Goal: Task Accomplishment & Management: Manage account settings

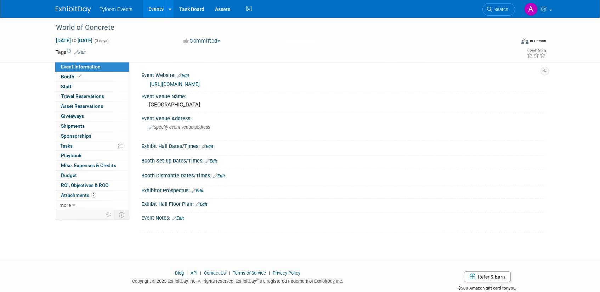
click at [155, 7] on link "Events" at bounding box center [156, 9] width 26 height 18
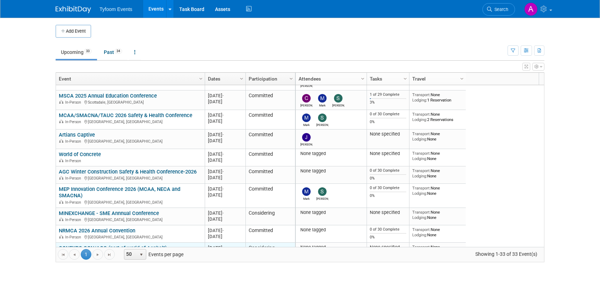
scroll to position [213, 0]
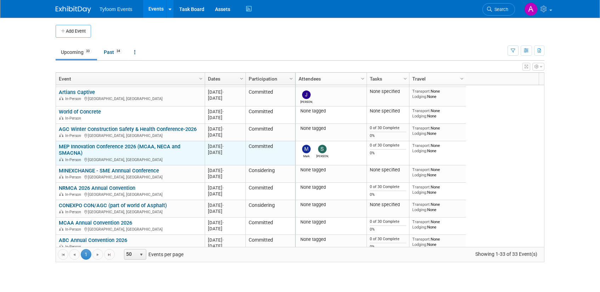
click at [77, 148] on link "MEP Innovation Conference 2026 (MCAA, NECA and SMACNA)" at bounding box center [120, 149] width 122 height 13
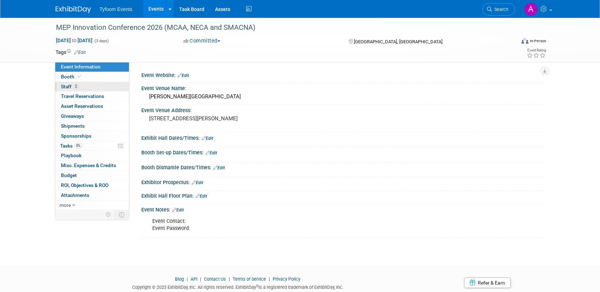
click at [70, 85] on span "Staff 2" at bounding box center [70, 87] width 18 height 6
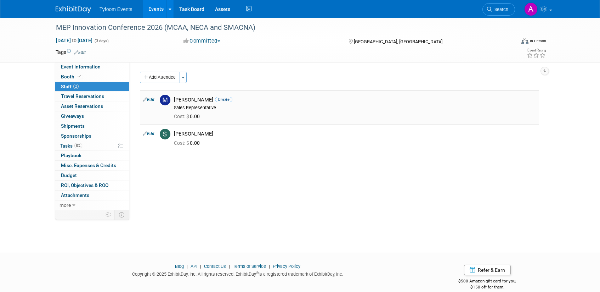
click at [152, 99] on link "Edit" at bounding box center [149, 99] width 12 height 5
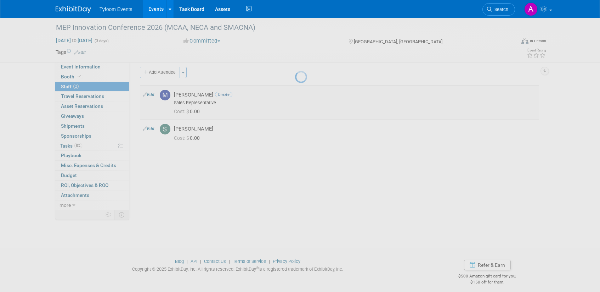
select select "248bcaaf-92d9-4fa4-9c8e-728a2f586638"
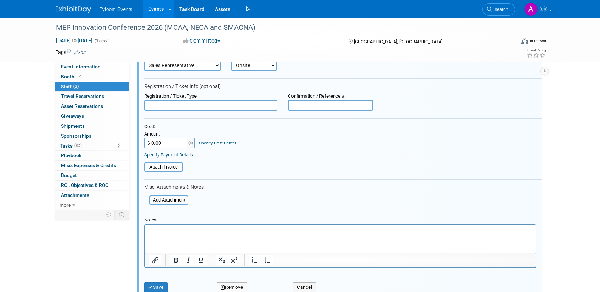
scroll to position [69, 0]
click at [155, 139] on input "$ 0.00" at bounding box center [166, 142] width 44 height 11
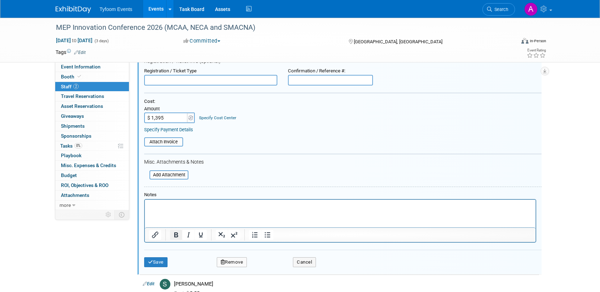
scroll to position [125, 0]
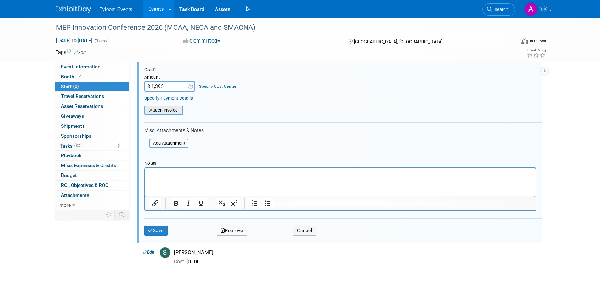
type input "$ 1,395.00"
click at [174, 111] on input "file" at bounding box center [140, 110] width 84 height 8
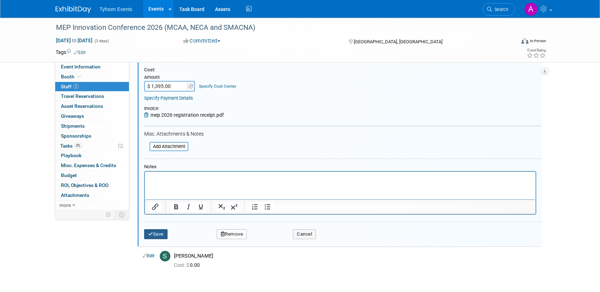
click at [153, 234] on button "Save" at bounding box center [155, 234] width 23 height 10
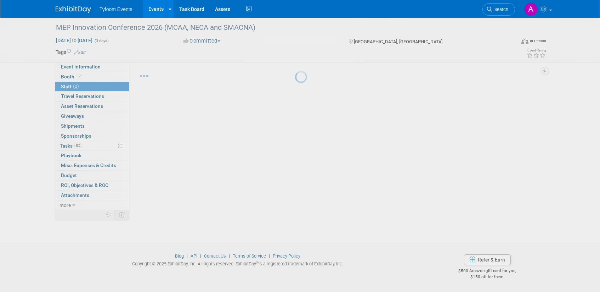
scroll to position [10, 0]
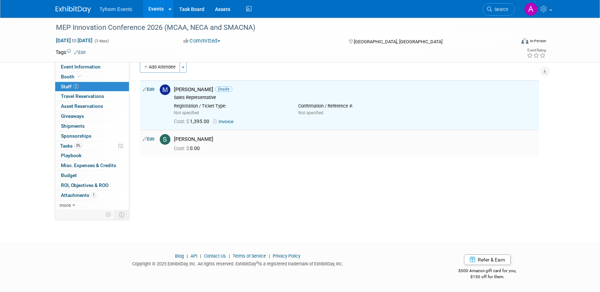
click at [152, 138] on link "Edit" at bounding box center [149, 138] width 12 height 5
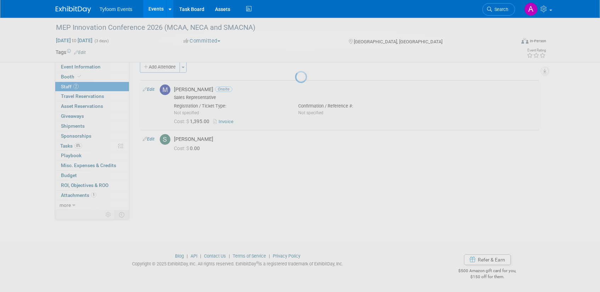
select select "6f87b629-6c59-478a-a23d-f49f9bf74ef5"
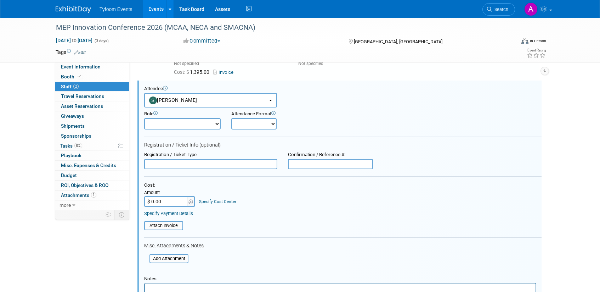
scroll to position [0, 0]
click at [211, 124] on select "Demonstrator Host Planner Presenter Sales Representative Set-up/Dismantle Crew …" at bounding box center [182, 123] width 77 height 11
select select "4"
click at [144, 118] on select "Demonstrator Host Planner Presenter Sales Representative Set-up/Dismantle Crew …" at bounding box center [182, 123] width 77 height 11
click at [270, 120] on select "Onsite Remote" at bounding box center [253, 123] width 45 height 11
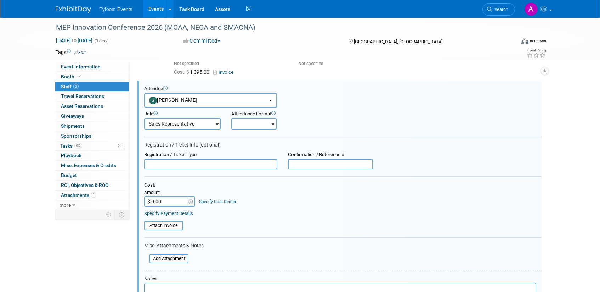
select select "1"
click at [231, 118] on select "Onsite Remote" at bounding box center [253, 123] width 45 height 11
click at [151, 201] on input "$ 0.00" at bounding box center [166, 201] width 44 height 11
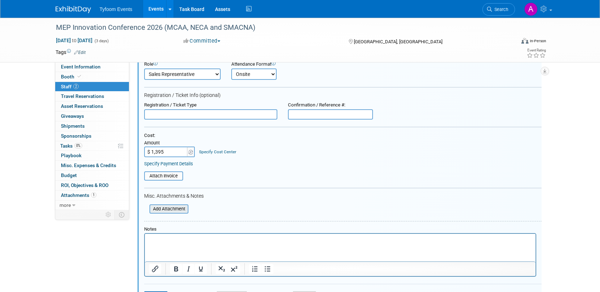
scroll to position [110, 0]
type input "$ 1,395.00"
click at [170, 175] on input "file" at bounding box center [140, 175] width 84 height 8
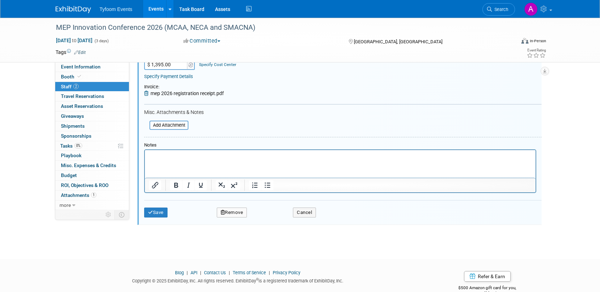
scroll to position [213, 0]
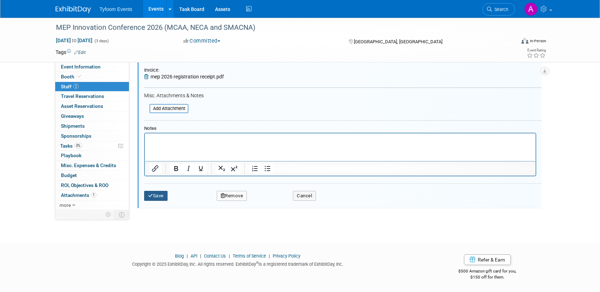
click at [158, 198] on button "Save" at bounding box center [155, 196] width 23 height 10
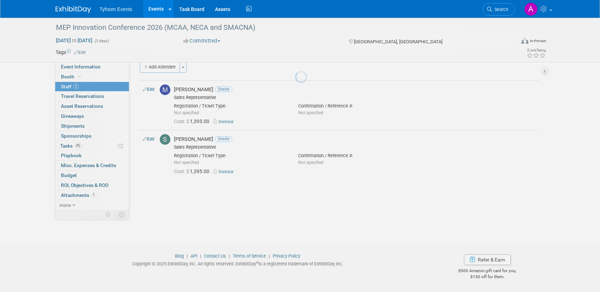
scroll to position [10, 0]
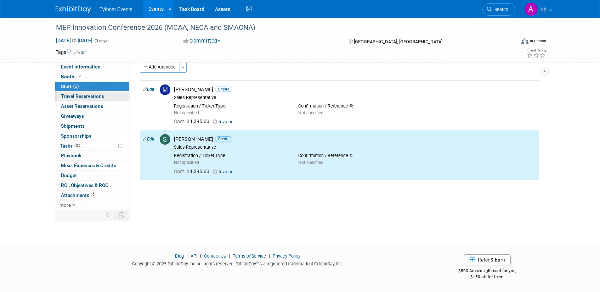
click at [85, 94] on span "Travel Reservations 0" at bounding box center [82, 96] width 43 height 6
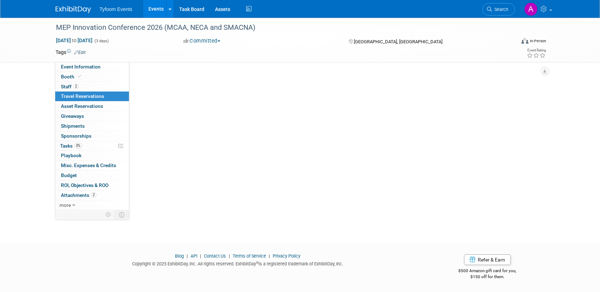
scroll to position [0, 0]
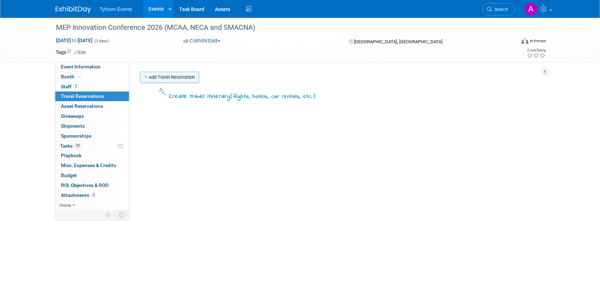
click at [179, 78] on link "Add Travel Reservation" at bounding box center [169, 77] width 59 height 11
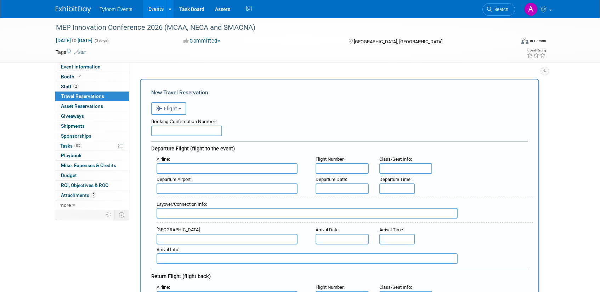
click at [179, 107] on button "Flight" at bounding box center [168, 108] width 35 height 13
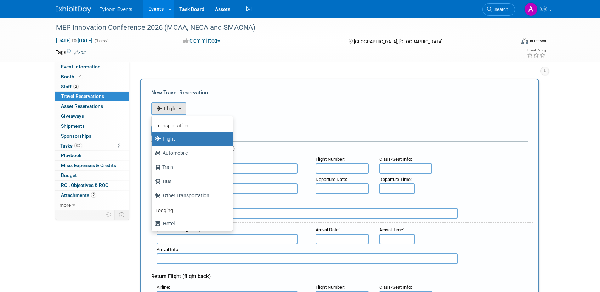
click at [241, 105] on div "<i class="fas fa-plane" style="padding: 6px 4px 6px 1px;"></i> Flight <i class=…" at bounding box center [339, 107] width 377 height 15
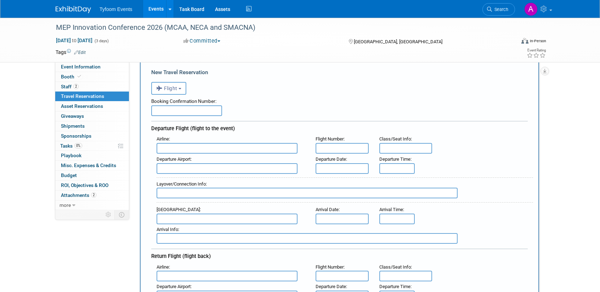
scroll to position [137, 0]
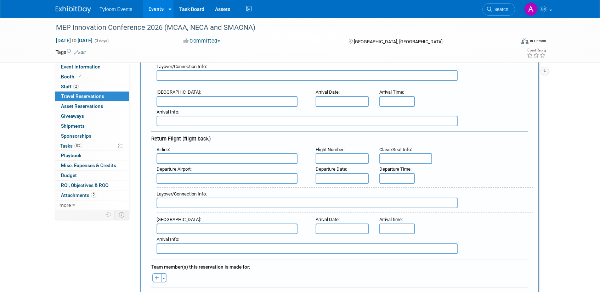
click at [157, 278] on icon "button" at bounding box center [157, 278] width 4 height 5
select select
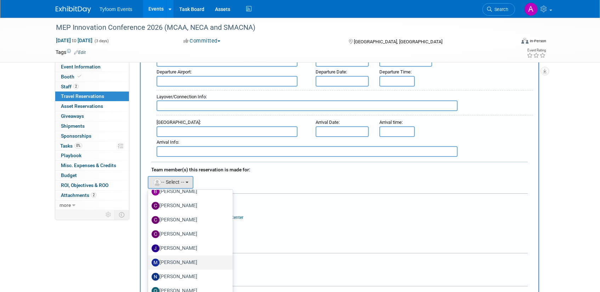
scroll to position [52, 0]
click at [181, 261] on label "[PERSON_NAME]" at bounding box center [189, 260] width 74 height 11
click at [149, 261] on input "[PERSON_NAME]" at bounding box center [147, 260] width 5 height 5
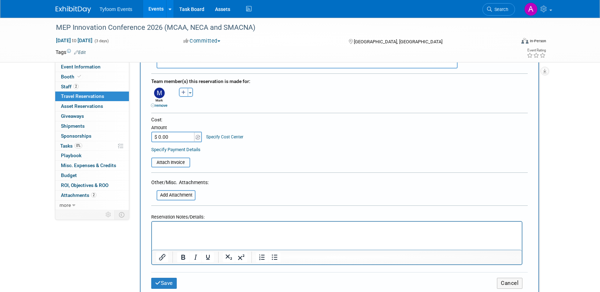
scroll to position [331, 0]
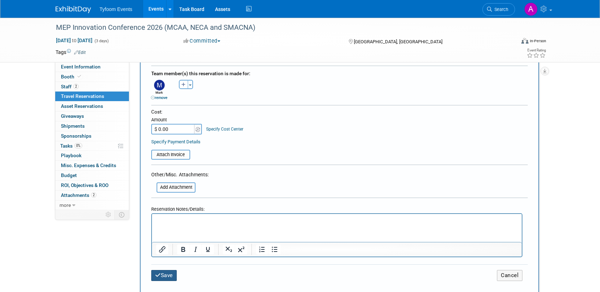
click at [166, 276] on button "Save" at bounding box center [164, 275] width 26 height 11
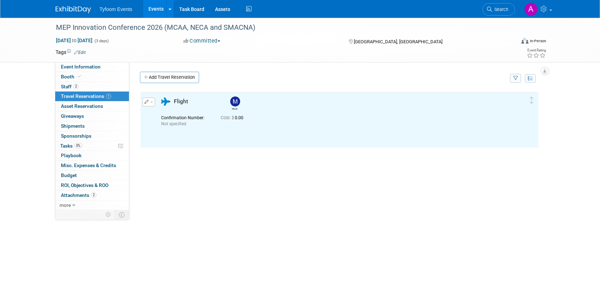
scroll to position [0, 0]
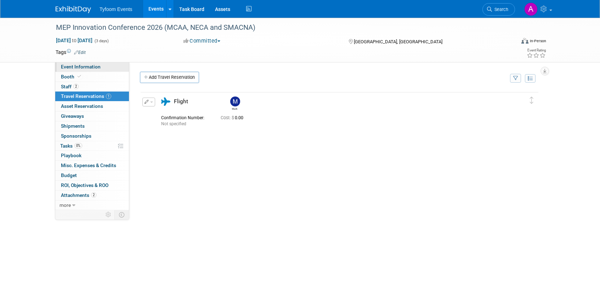
click at [79, 66] on span "Event Information" at bounding box center [81, 67] width 40 height 6
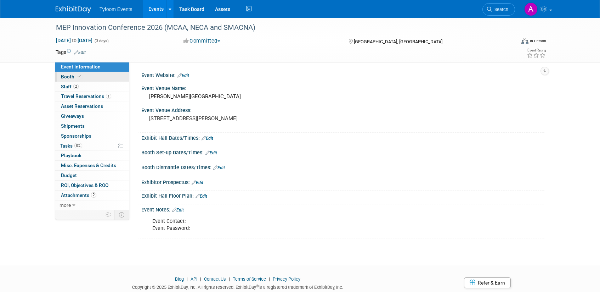
click at [69, 75] on span "Booth" at bounding box center [72, 77] width 22 height 6
